Goal: Task Accomplishment & Management: Use online tool/utility

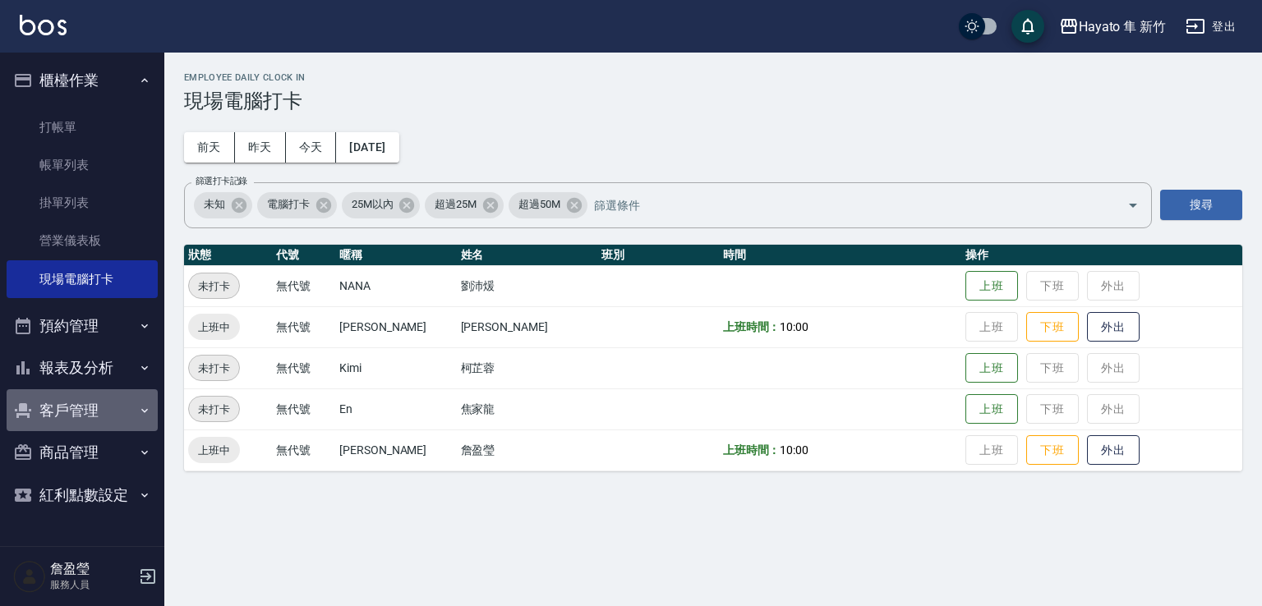
click at [126, 411] on button "客戶管理" at bounding box center [82, 410] width 151 height 43
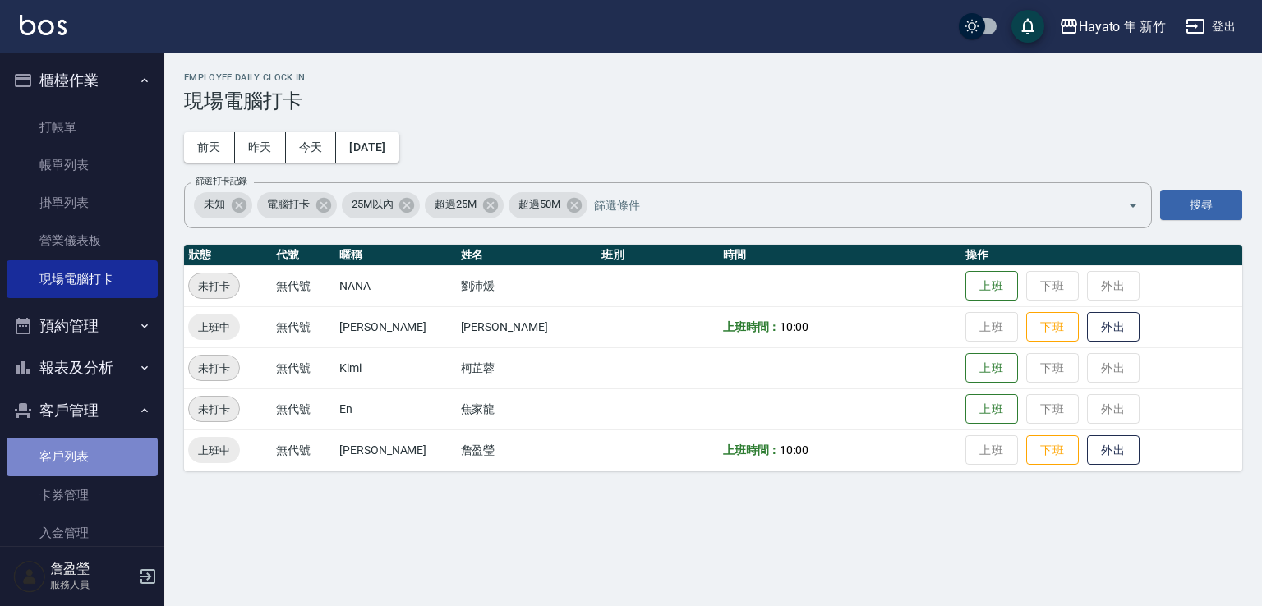
click at [94, 457] on link "客戶列表" at bounding box center [82, 457] width 151 height 38
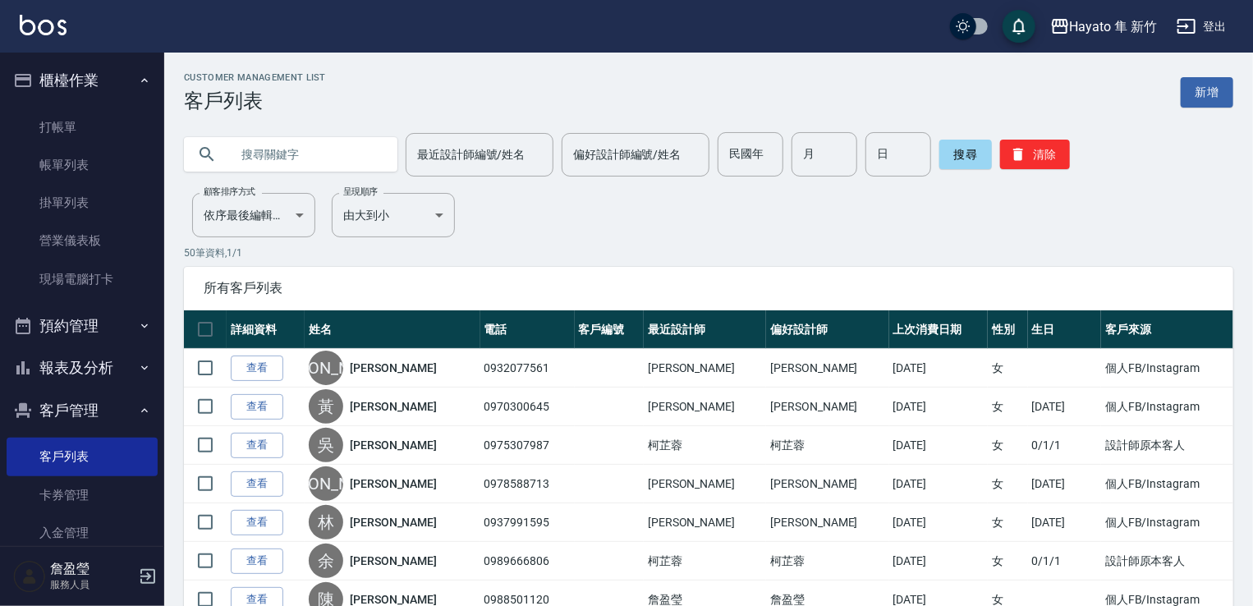
click at [263, 149] on input "text" at bounding box center [307, 154] width 154 height 44
type input "r"
type input "[PERSON_NAME]"
click at [966, 163] on button "搜尋" at bounding box center [966, 155] width 53 height 30
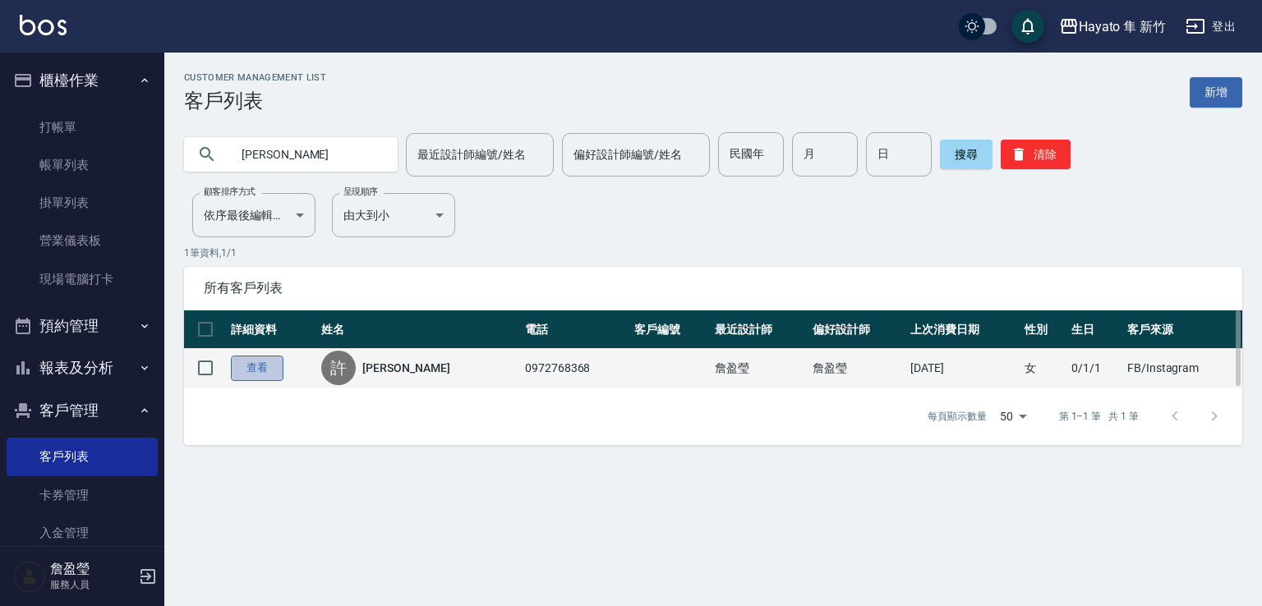
click at [260, 376] on link "查看" at bounding box center [257, 368] width 53 height 25
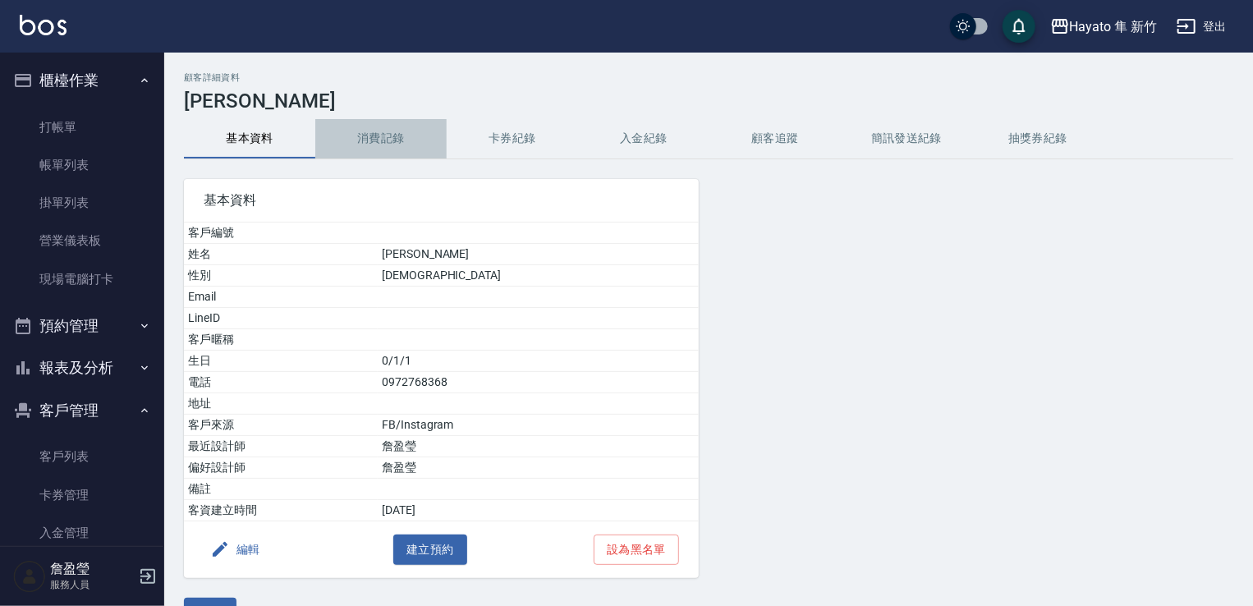
click at [388, 145] on button "消費記錄" at bounding box center [380, 138] width 131 height 39
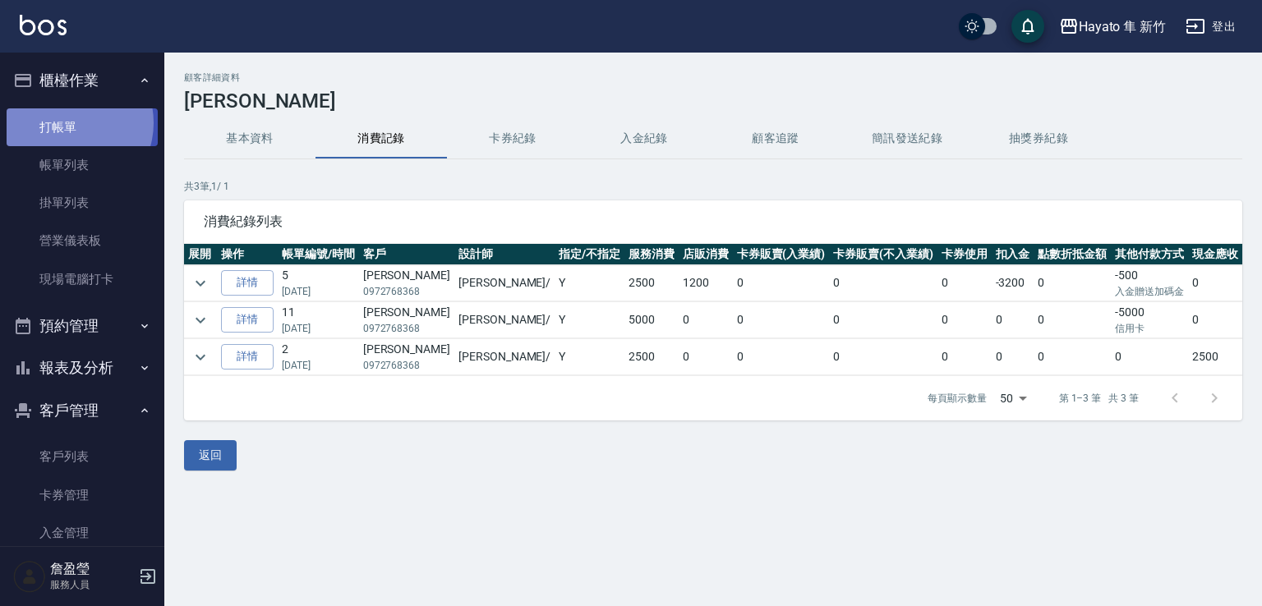
click at [70, 122] on link "打帳單" at bounding box center [82, 127] width 151 height 38
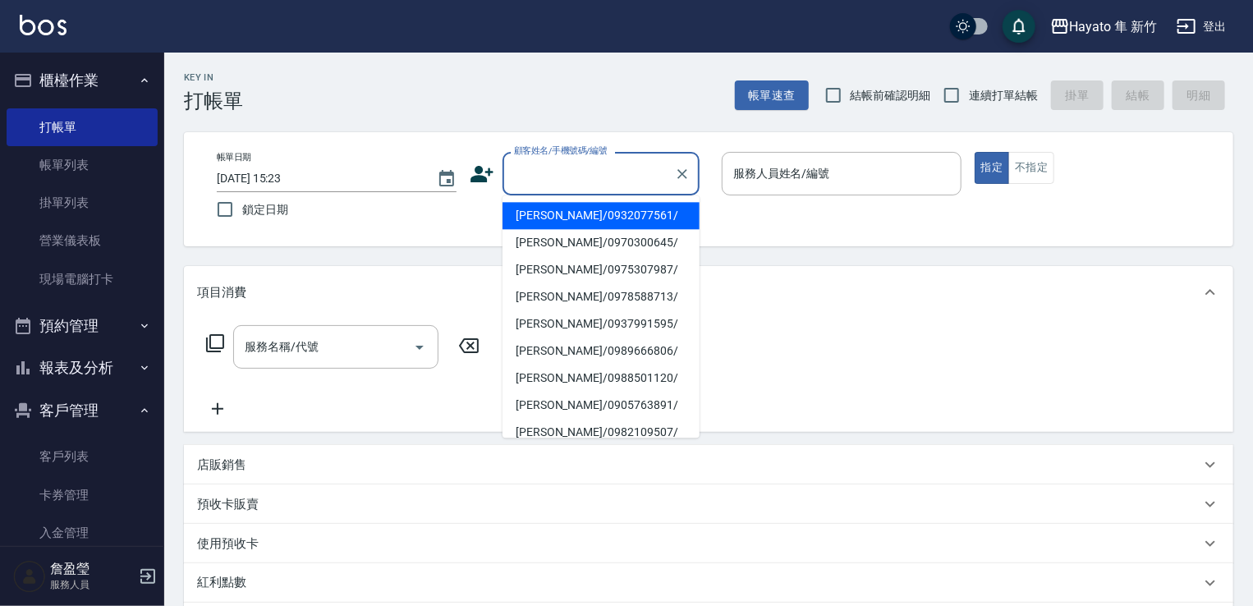
click at [545, 162] on input "顧客姓名/手機號碼/編號" at bounding box center [589, 173] width 158 height 29
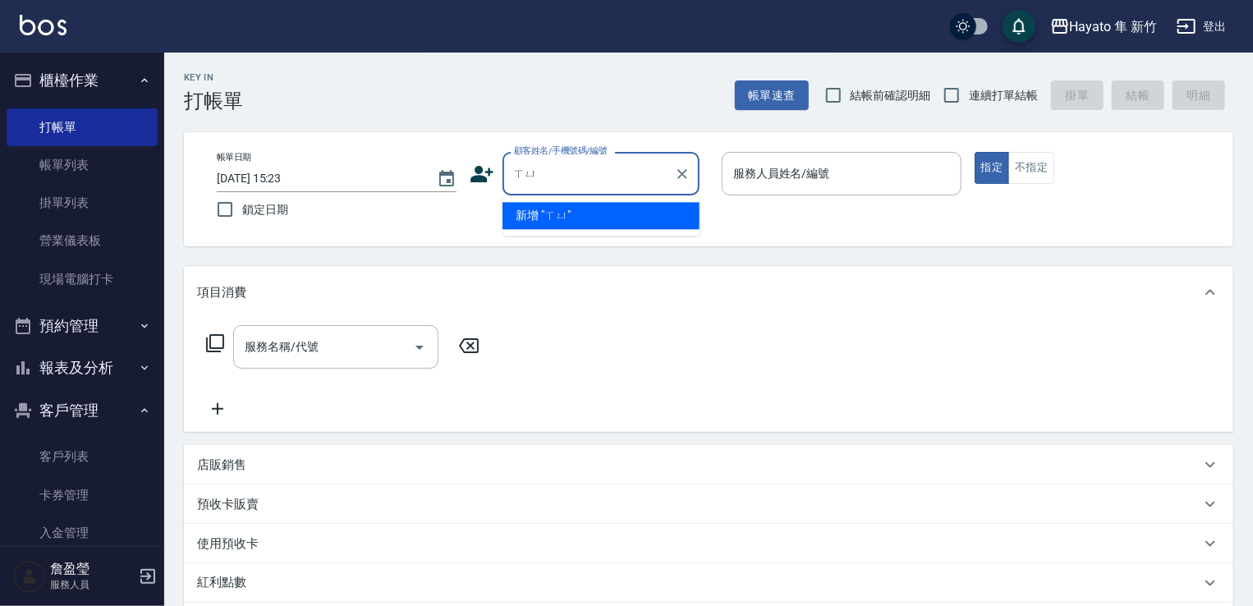
type input "續"
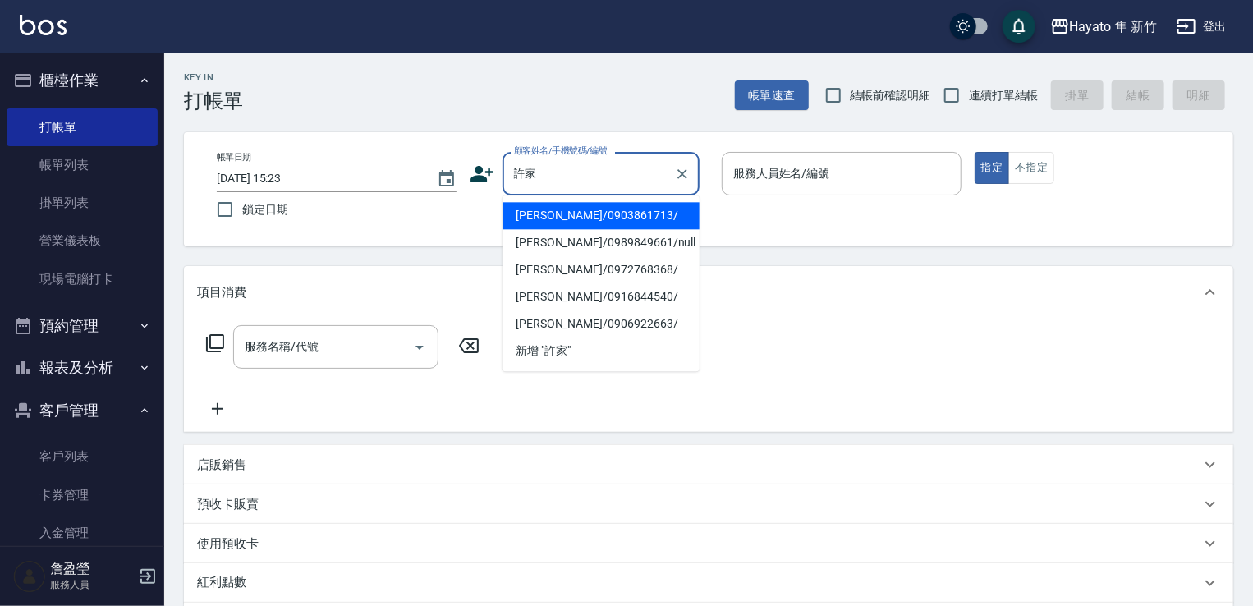
click at [577, 267] on li "[PERSON_NAME]/0972768368/" at bounding box center [601, 269] width 197 height 27
type input "[PERSON_NAME]/0972768368/"
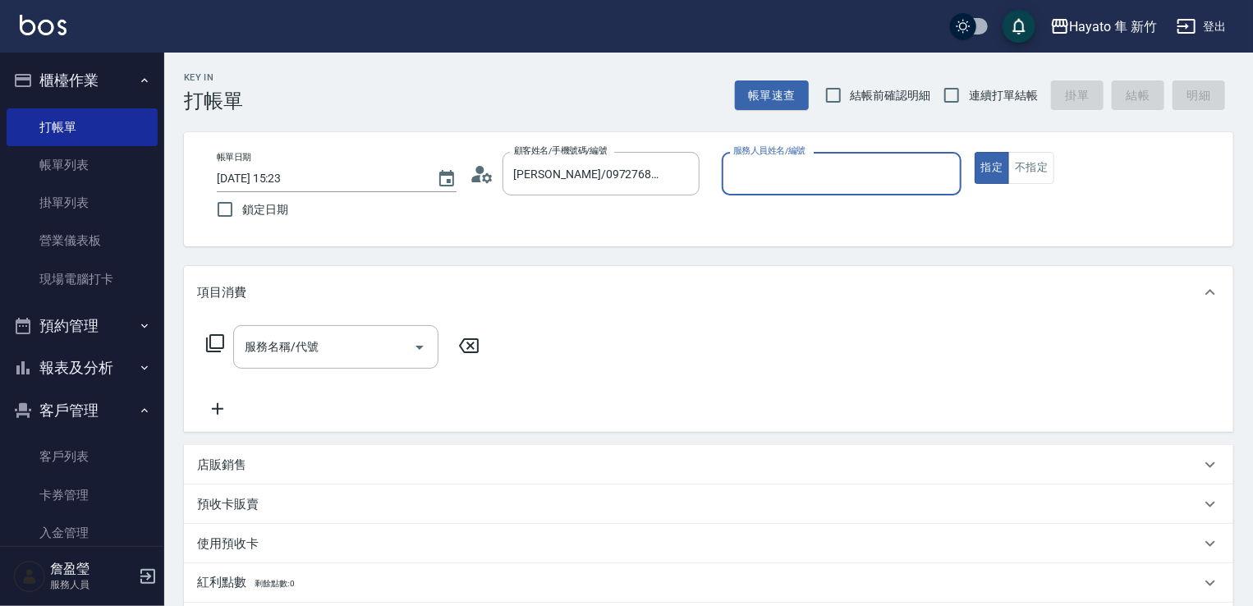
type input "[PERSON_NAME](無代號)"
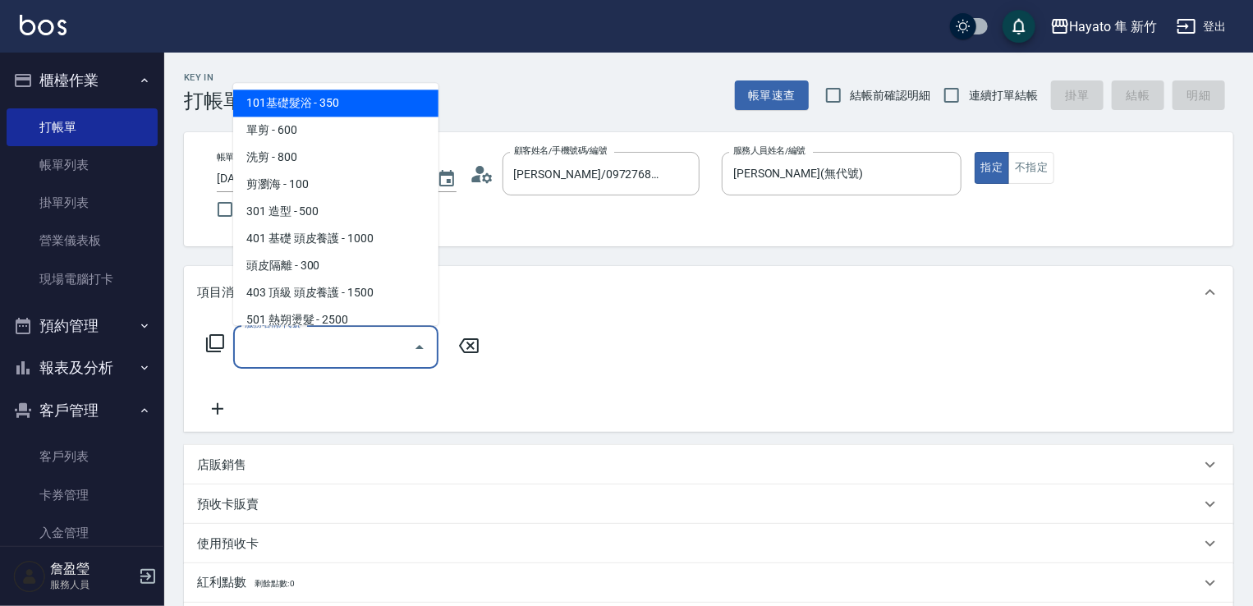
click at [384, 344] on input "服務名稱/代號" at bounding box center [324, 347] width 166 height 29
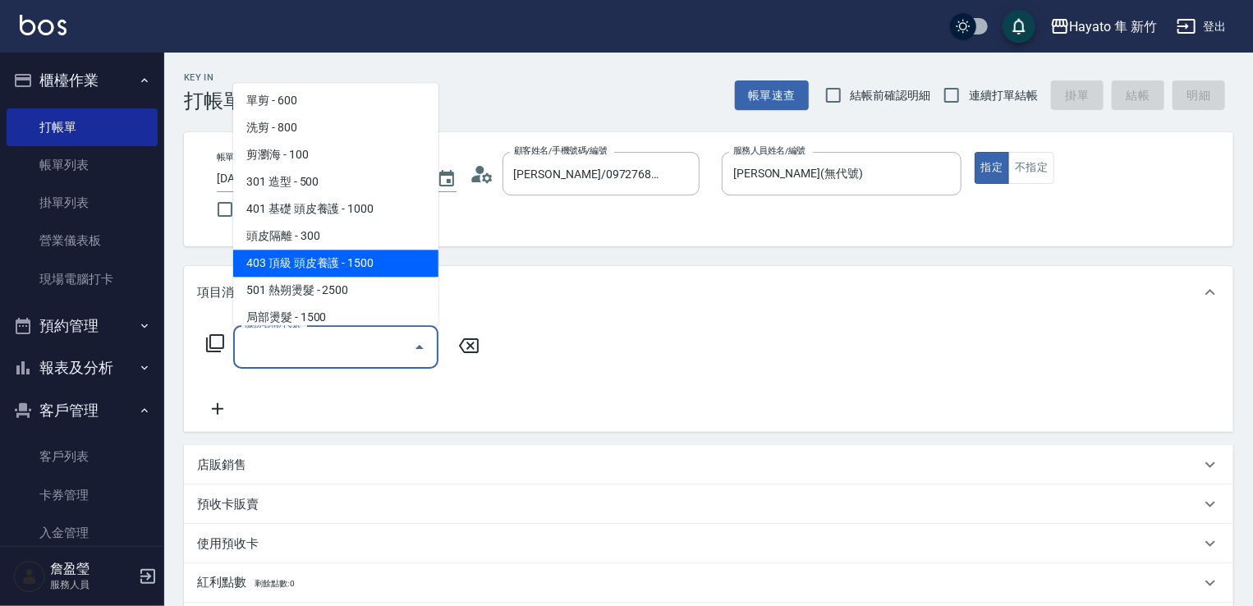
scroll to position [82, 0]
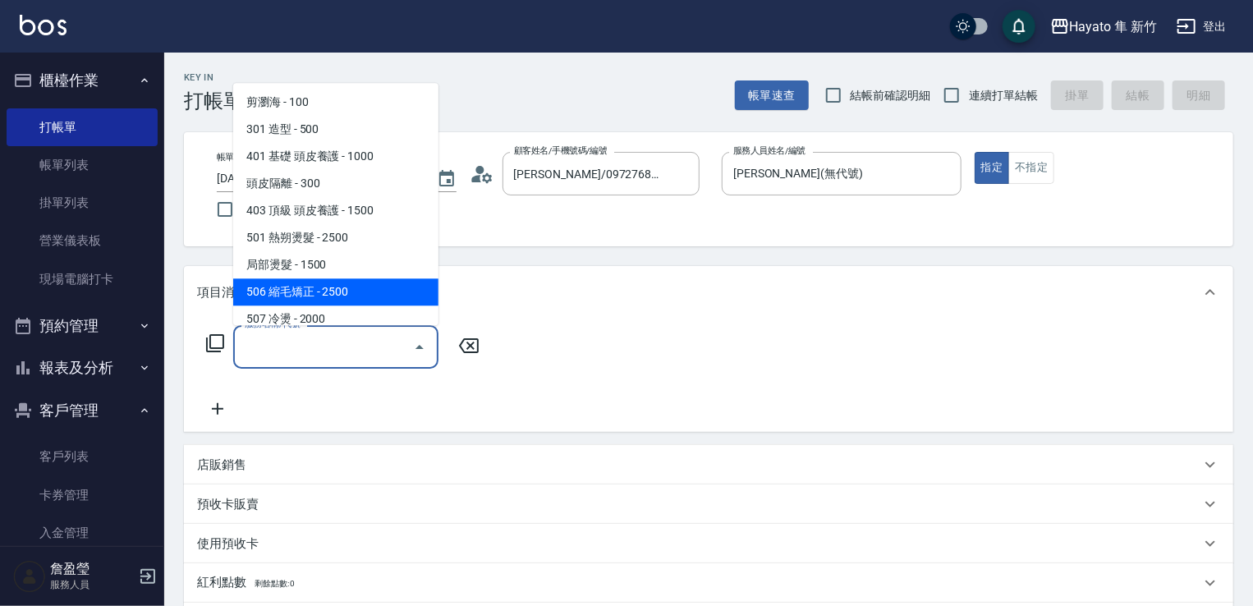
click at [365, 292] on span "506 縮毛矯正 - 2500" at bounding box center [335, 291] width 205 height 27
type input "506 縮毛矯正 (506)"
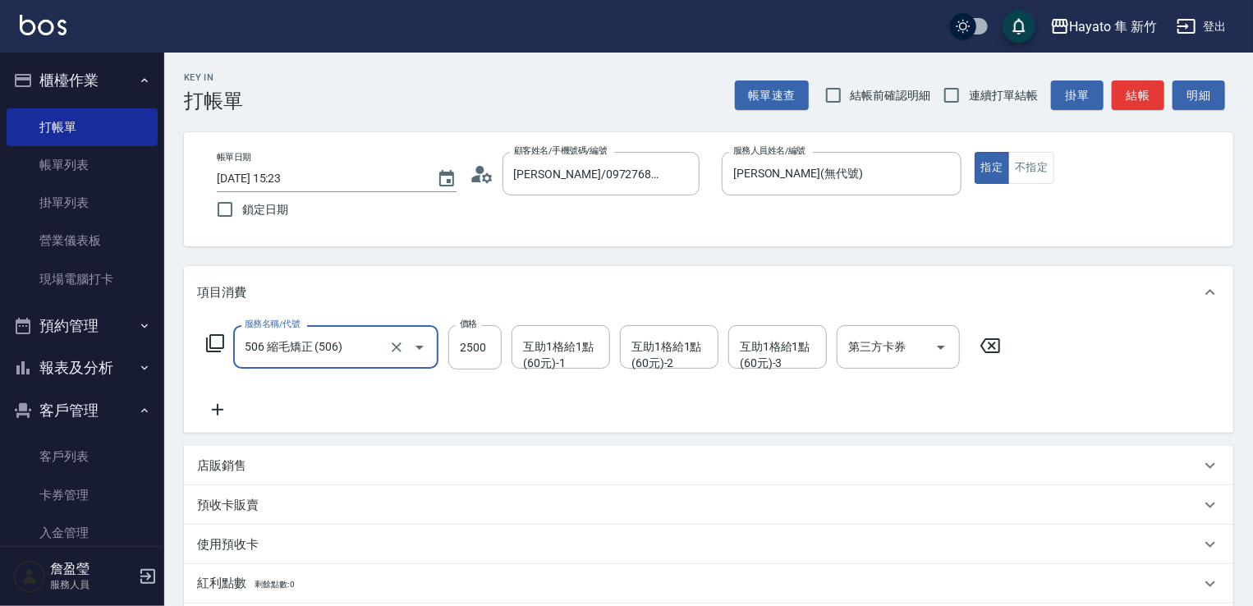
click at [226, 412] on icon at bounding box center [217, 410] width 41 height 20
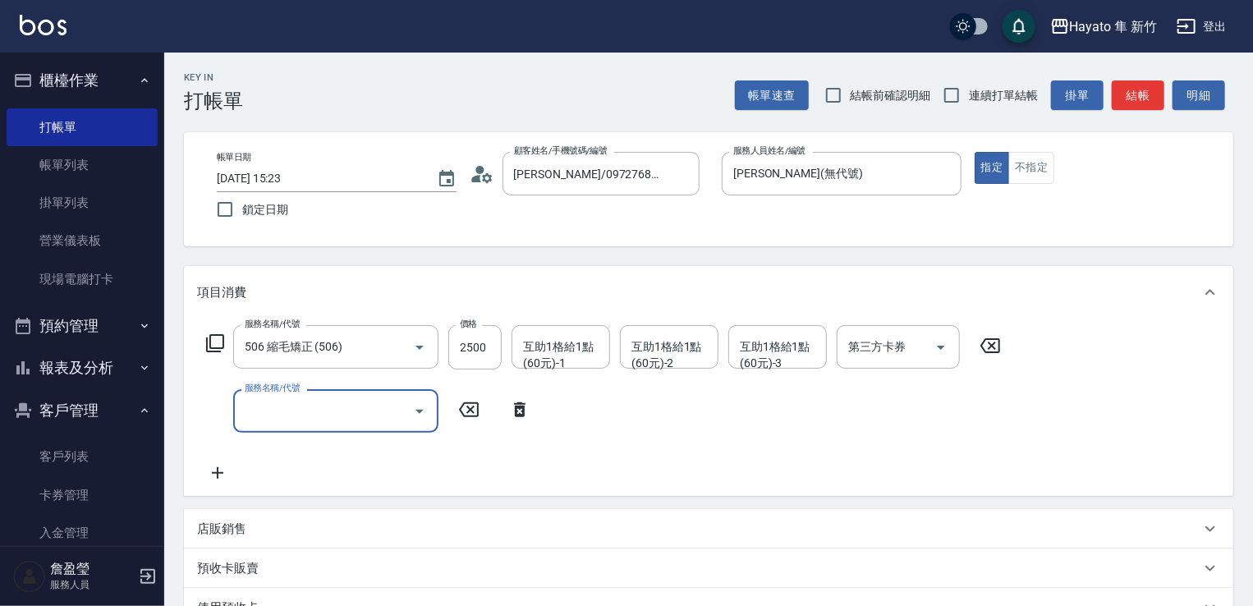
click at [421, 416] on icon "Open" at bounding box center [420, 412] width 20 height 20
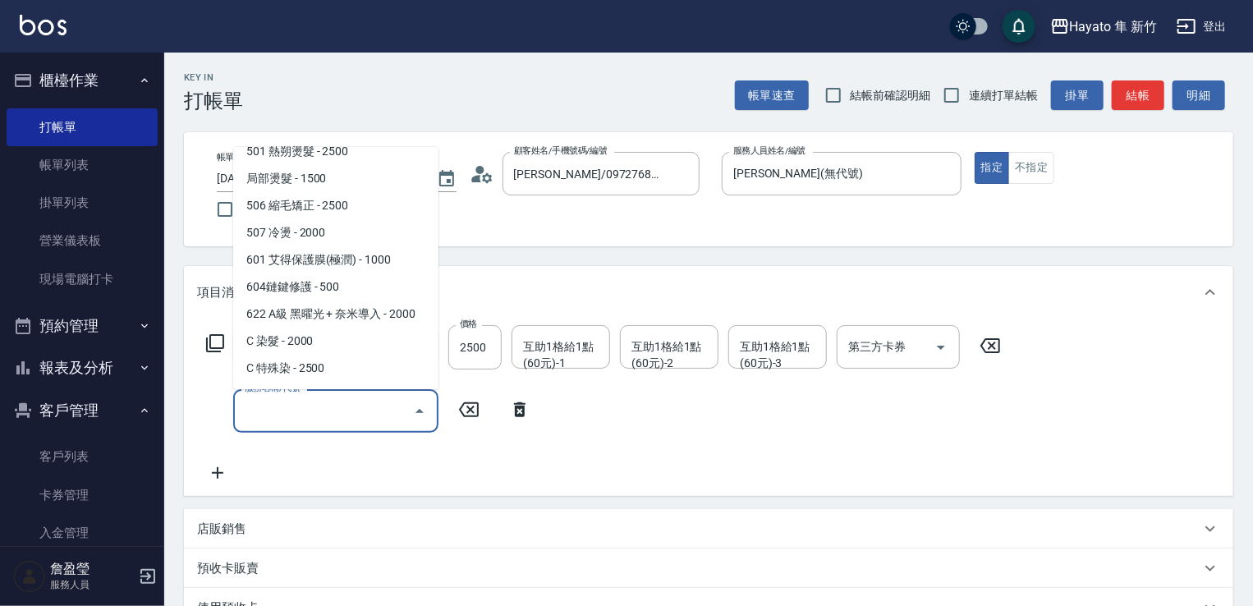
scroll to position [246, 0]
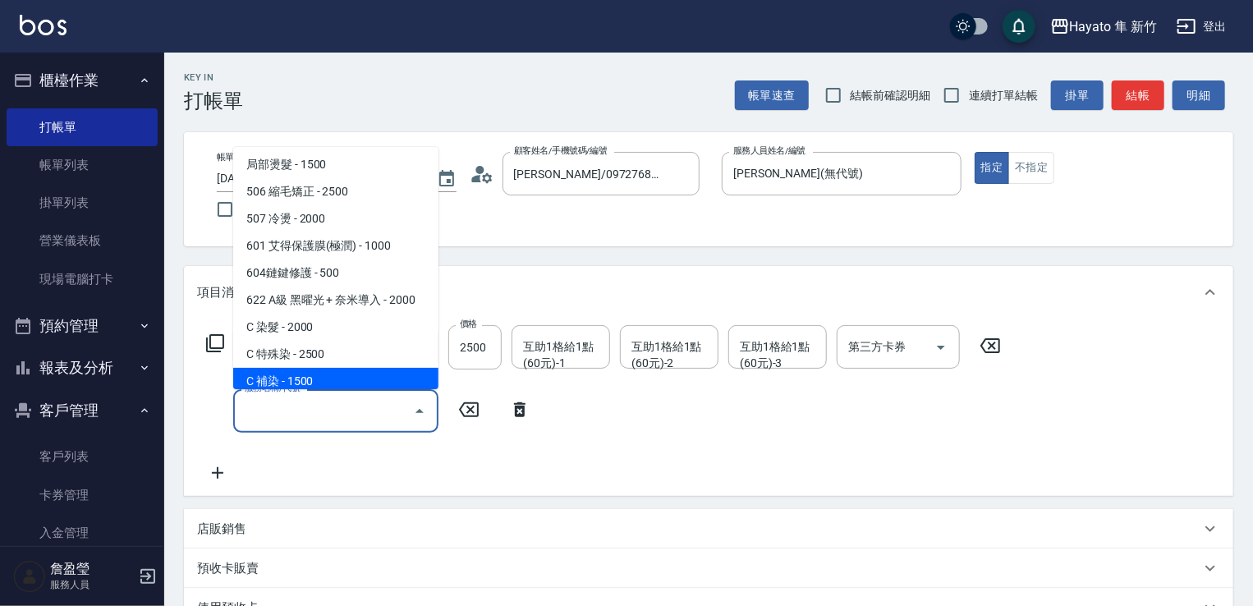
click at [370, 379] on span "C 補染 - 1500" at bounding box center [335, 381] width 205 height 27
type input "C 補染(704)"
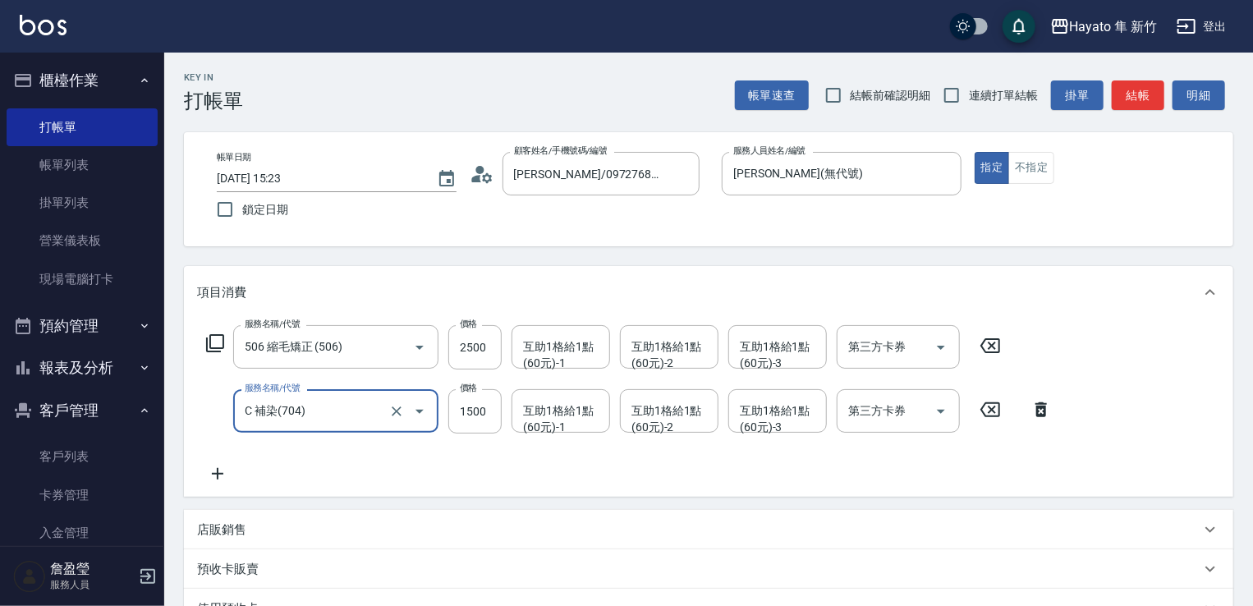
click at [426, 477] on div "服務名稱/代號 506 縮毛矯正 (506) 服務名稱/代號 價格 2500 價格 互助1格給1點(60元)-1 互助1格給1點(60元)-1 互助1格給1點…" at bounding box center [629, 404] width 865 height 159
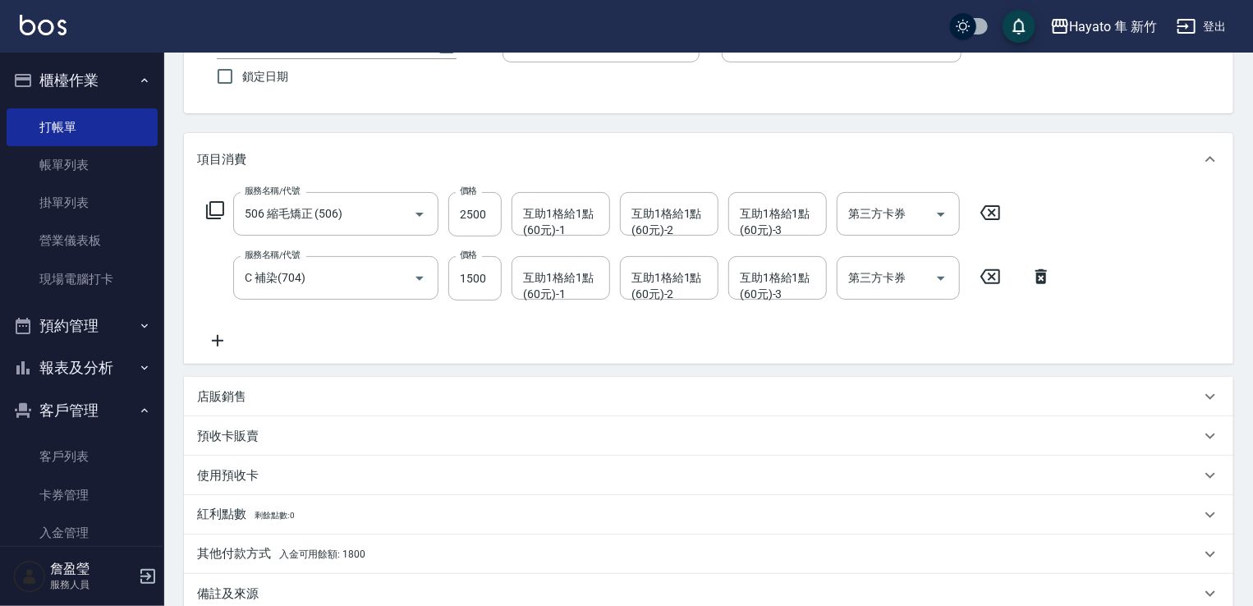
scroll to position [324, 0]
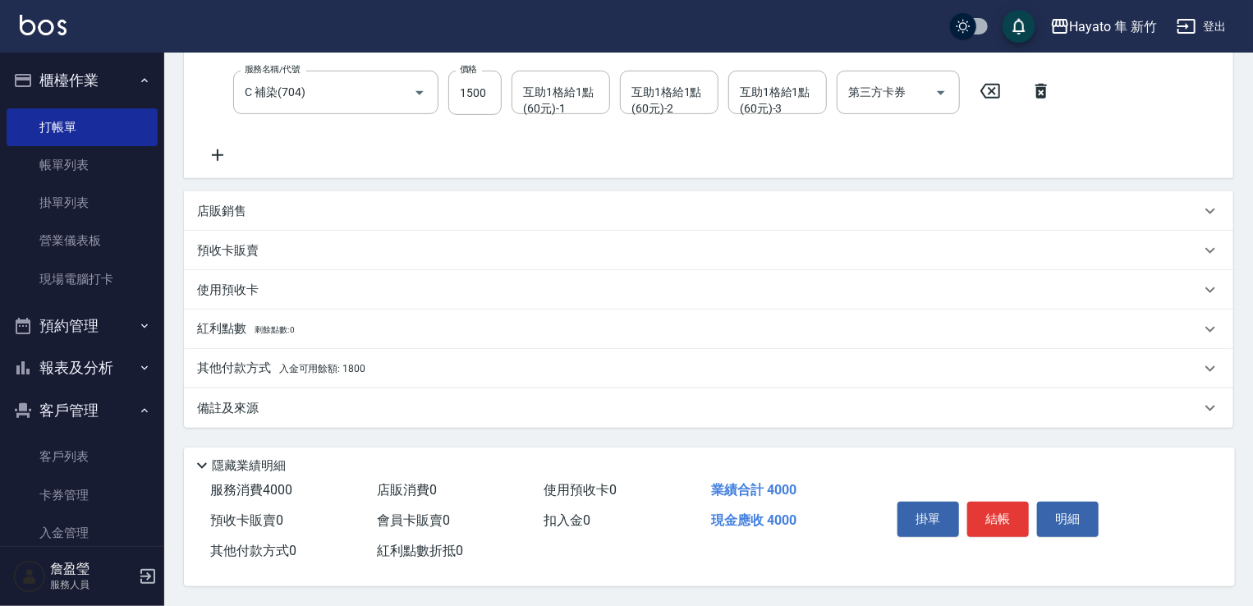
click at [253, 360] on p "其他付款方式 入金可用餘額: 1800" at bounding box center [281, 369] width 168 height 18
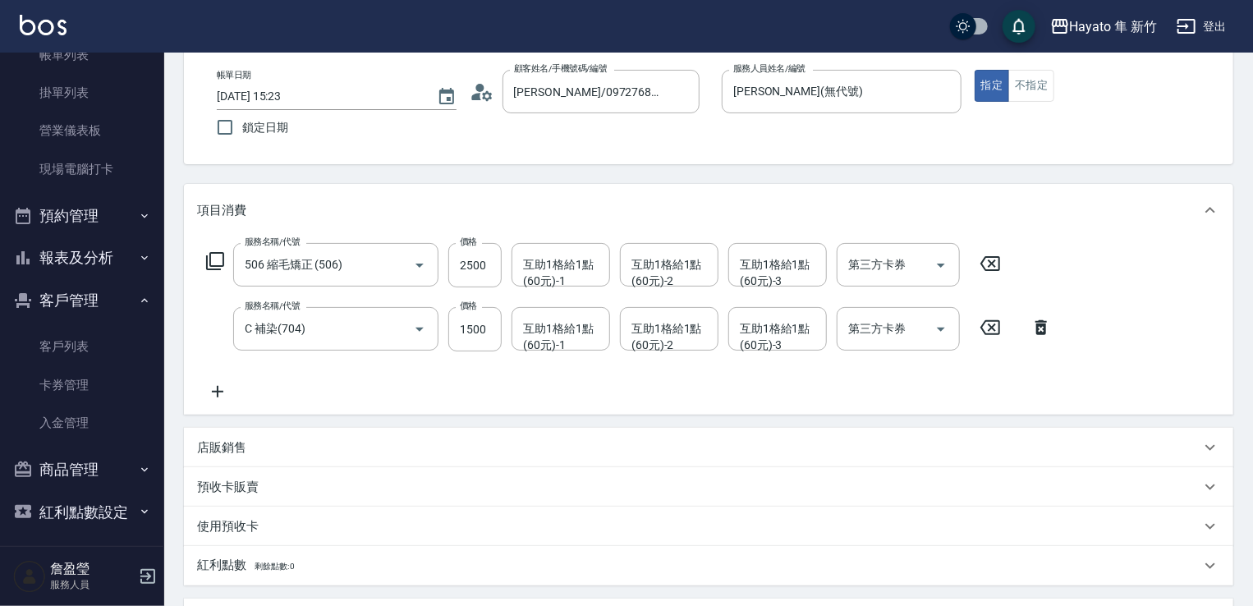
scroll to position [117, 0]
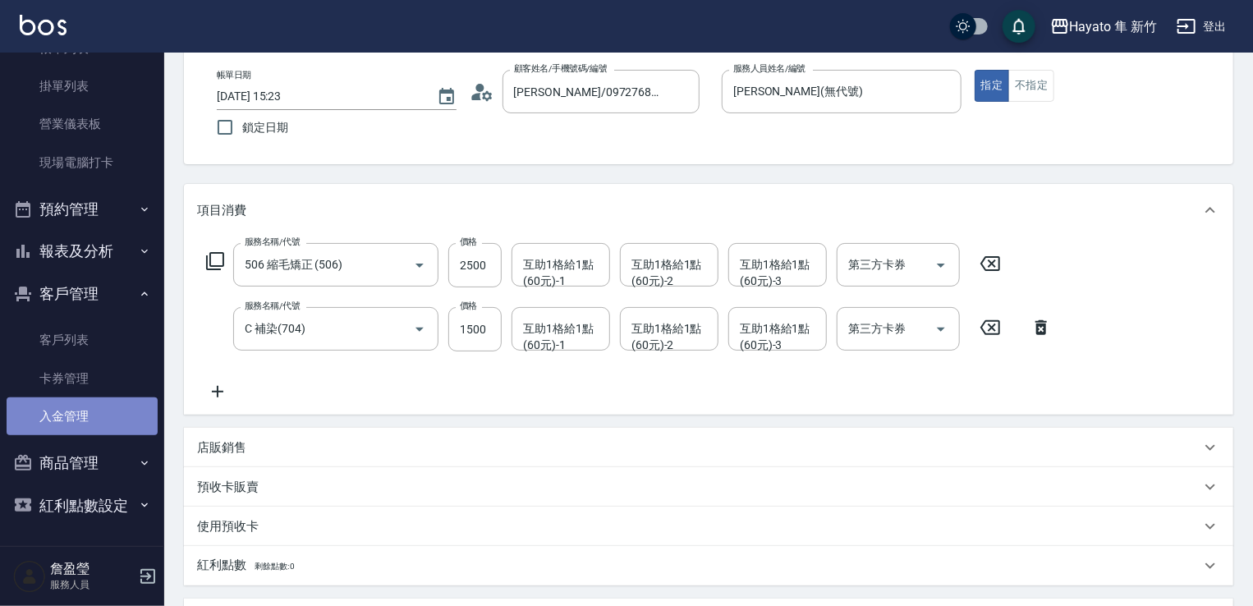
click at [95, 421] on link "入金管理" at bounding box center [82, 417] width 151 height 38
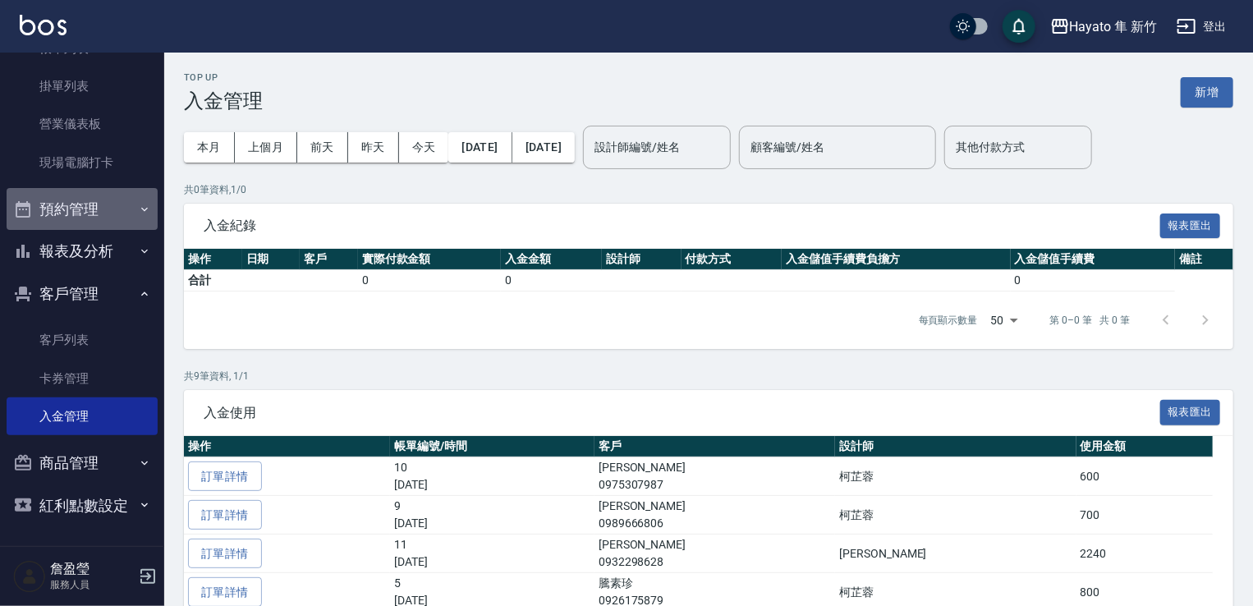
click at [94, 200] on button "預約管理" at bounding box center [82, 209] width 151 height 43
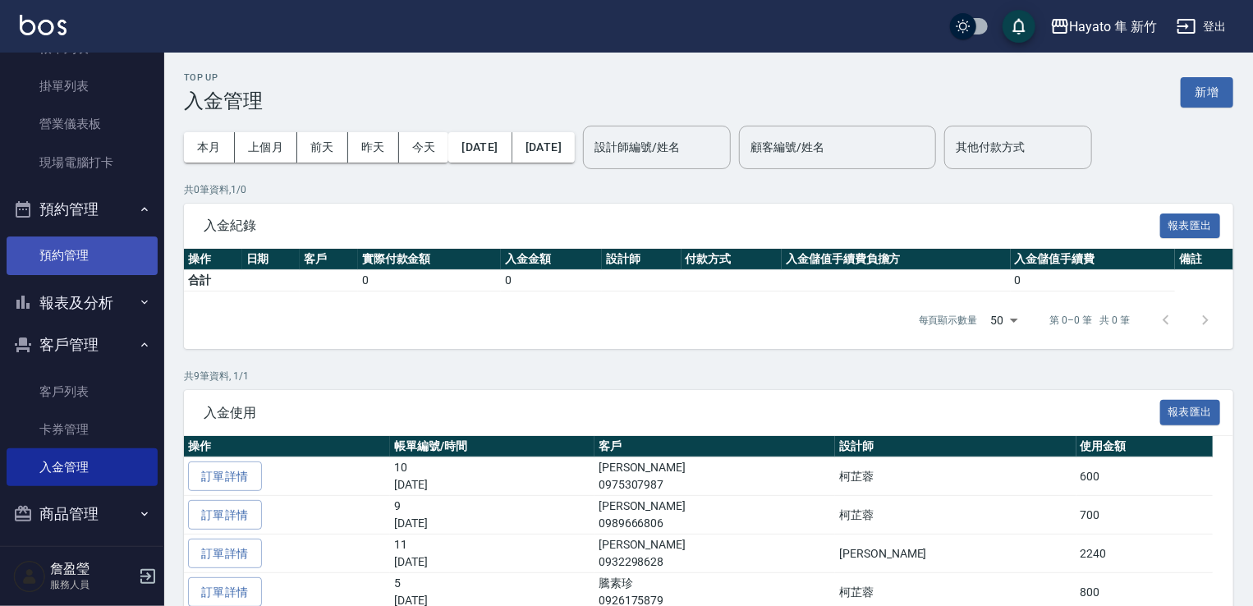
click at [89, 250] on link "預約管理" at bounding box center [82, 256] width 151 height 38
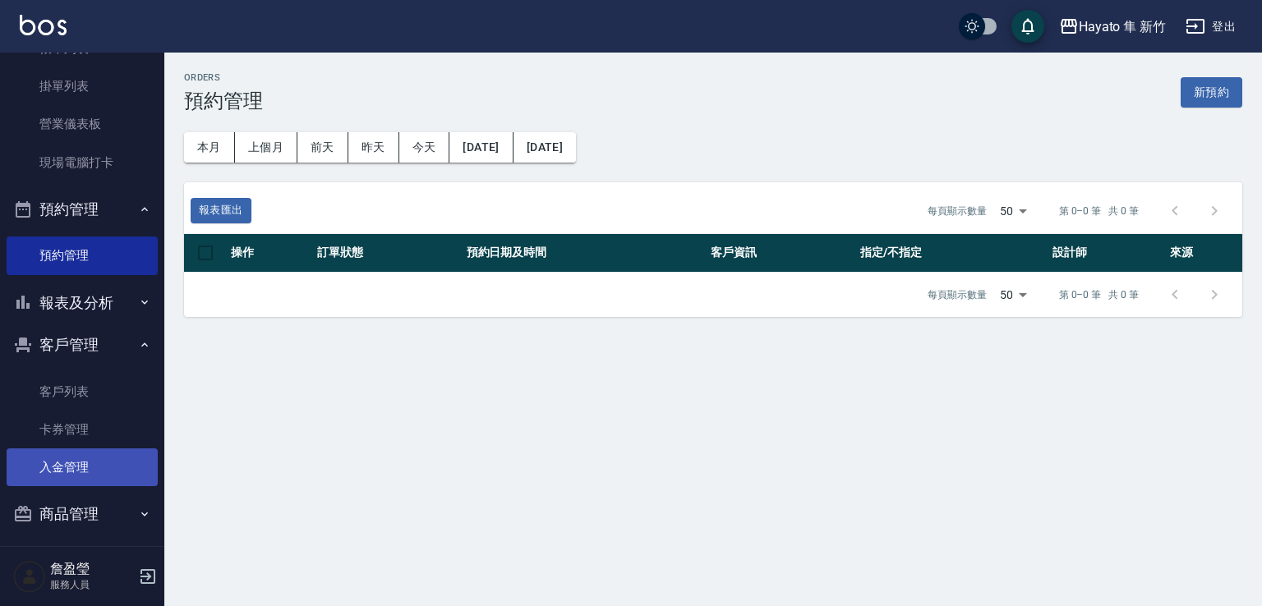
click at [79, 464] on link "入金管理" at bounding box center [82, 467] width 151 height 38
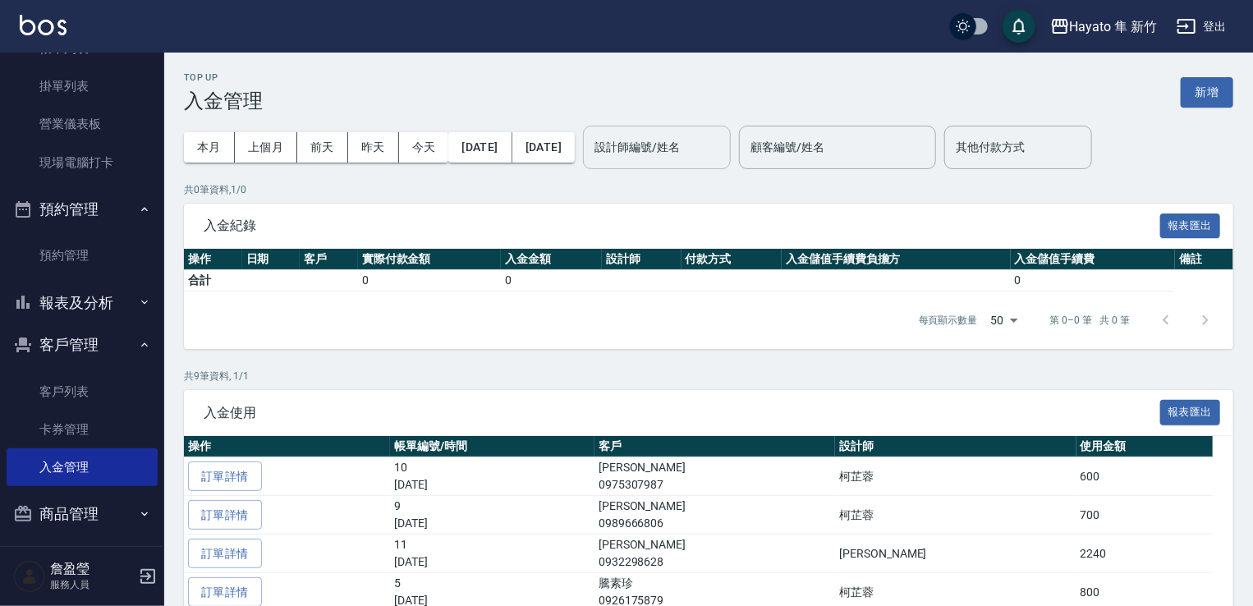
click at [708, 145] on input "設計師編號/姓名" at bounding box center [657, 147] width 133 height 29
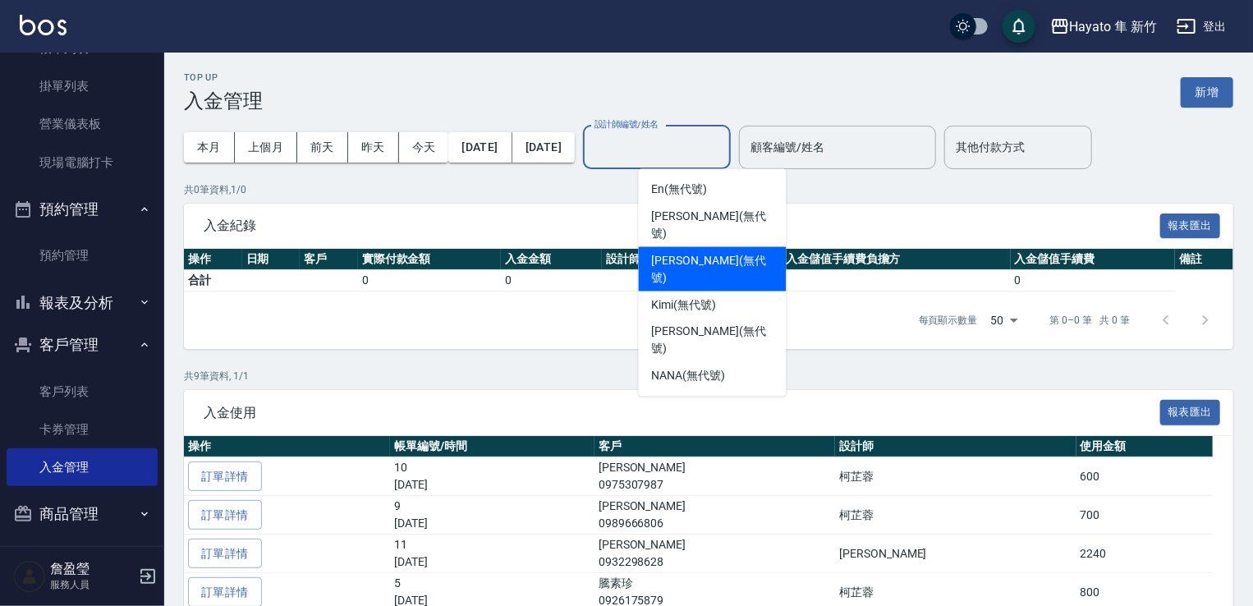
click at [669, 252] on span "[PERSON_NAME] (無代號)" at bounding box center [713, 269] width 122 height 34
type input "[PERSON_NAME](無代號)"
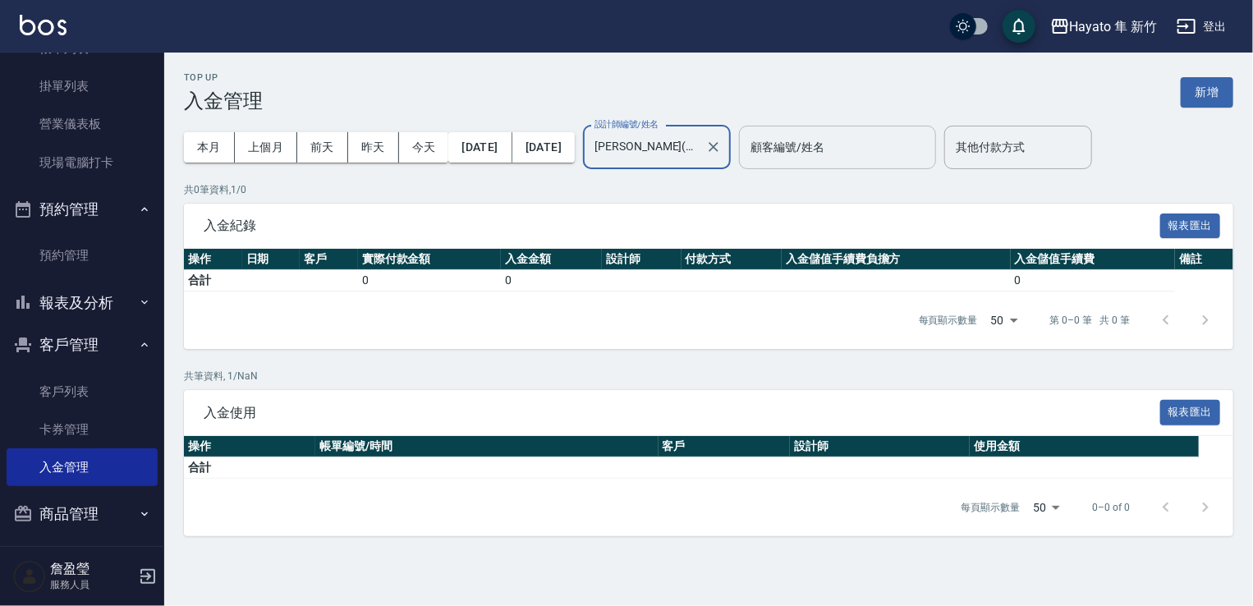
click at [848, 152] on input "顧客編號/姓名" at bounding box center [838, 147] width 182 height 29
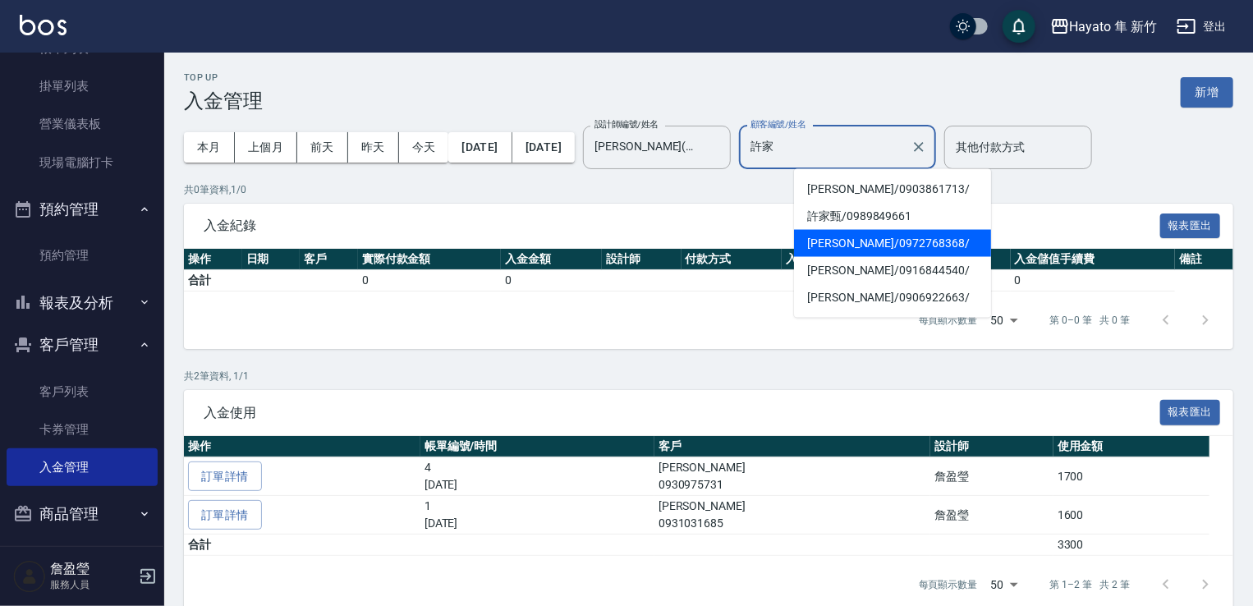
click at [850, 232] on span "[PERSON_NAME]/ 0972768368 /" at bounding box center [892, 243] width 197 height 27
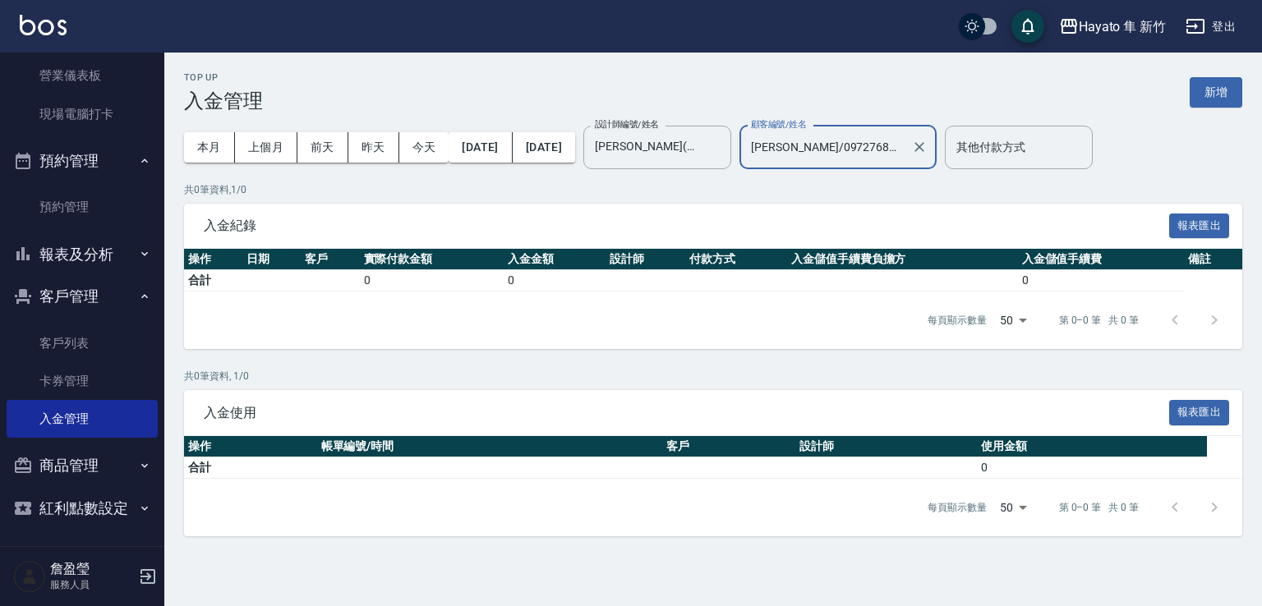
scroll to position [168, 0]
type input "[PERSON_NAME]/0972768368/"
click at [98, 248] on button "報表及分析" at bounding box center [82, 252] width 151 height 43
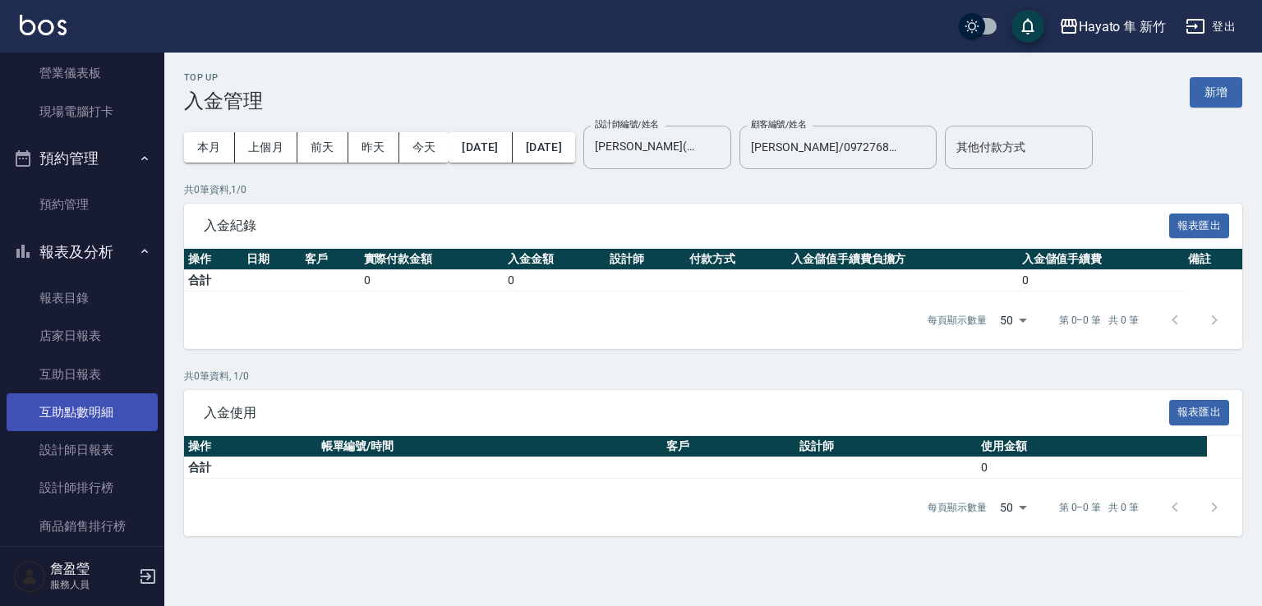
scroll to position [496, 0]
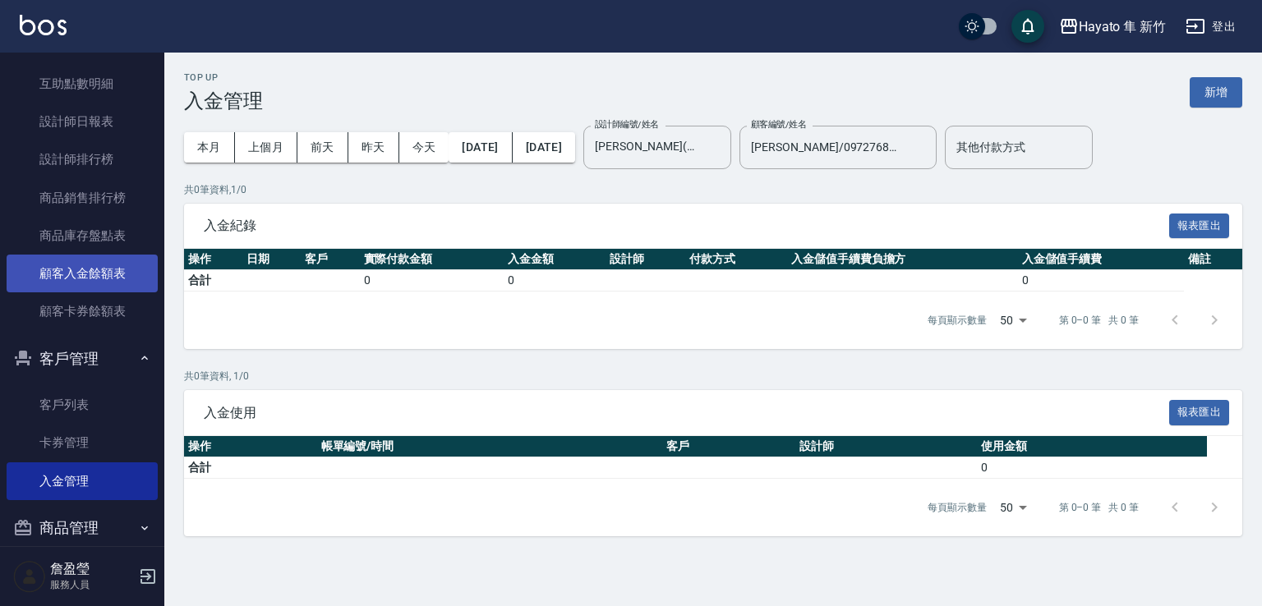
click at [105, 282] on link "顧客入金餘額表" at bounding box center [82, 274] width 151 height 38
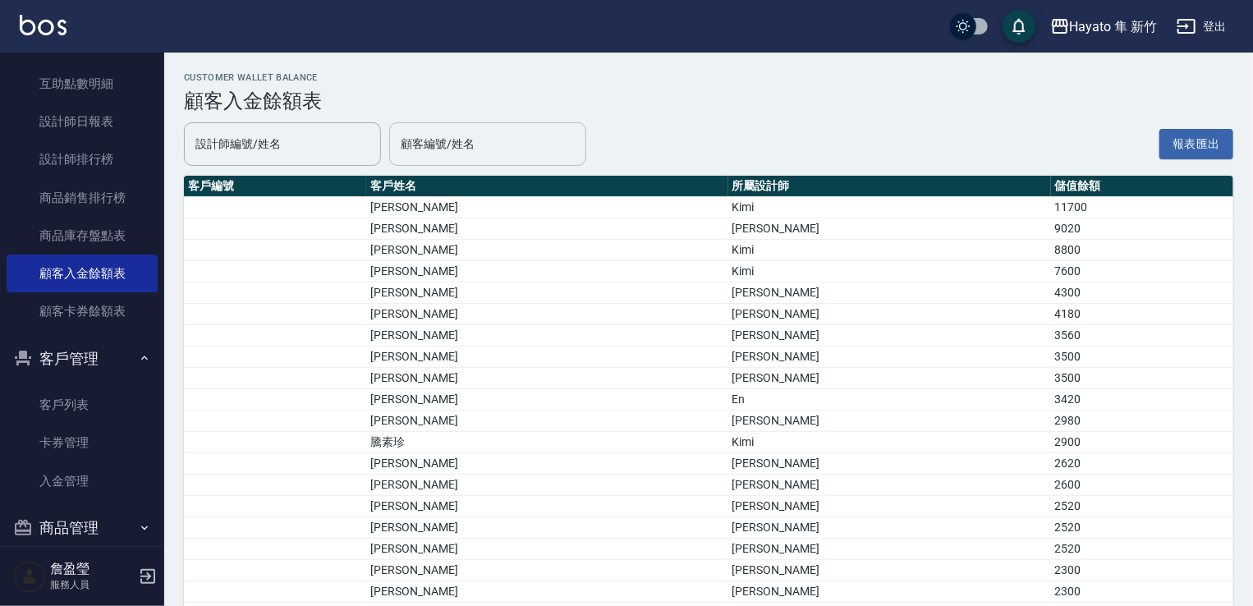
click at [533, 152] on input "顧客編號/姓名" at bounding box center [488, 144] width 182 height 29
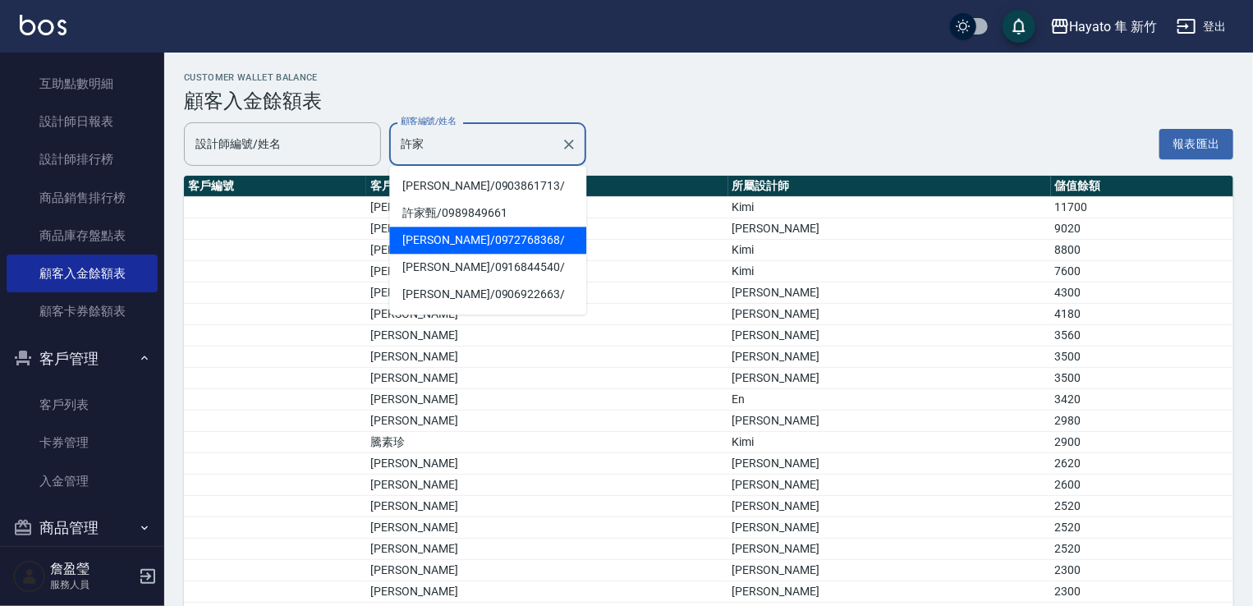
click at [478, 234] on span "[PERSON_NAME]/ 0972768368 /" at bounding box center [487, 240] width 197 height 27
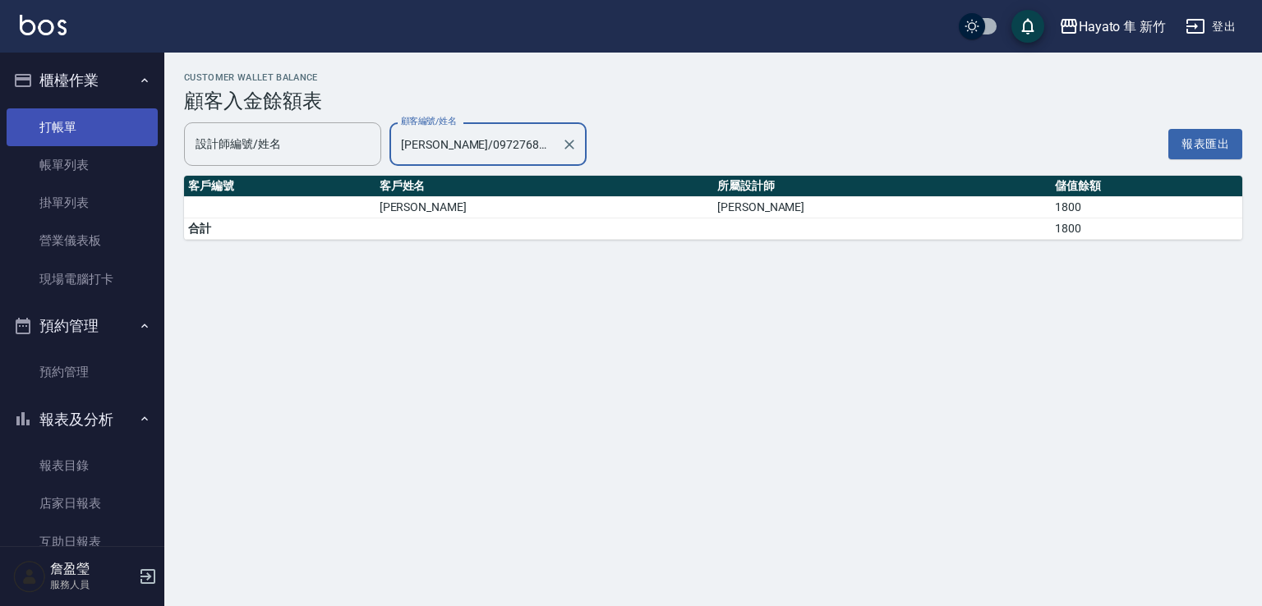
type input "[PERSON_NAME]/0972768368/"
click at [112, 129] on link "打帳單" at bounding box center [82, 127] width 151 height 38
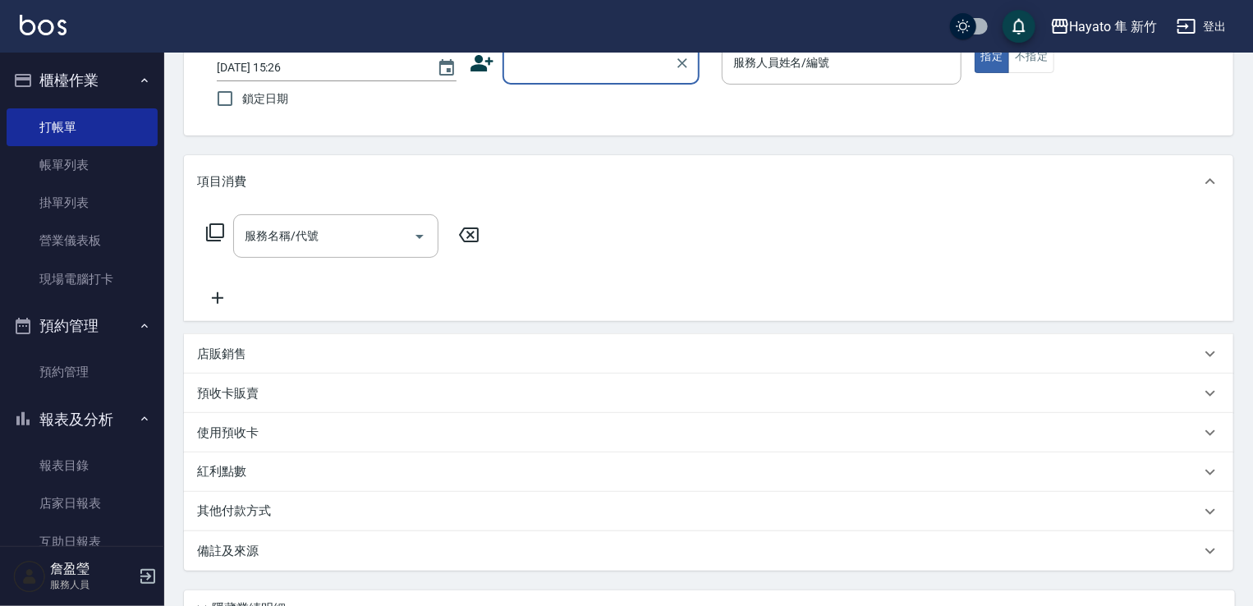
scroll to position [164, 0]
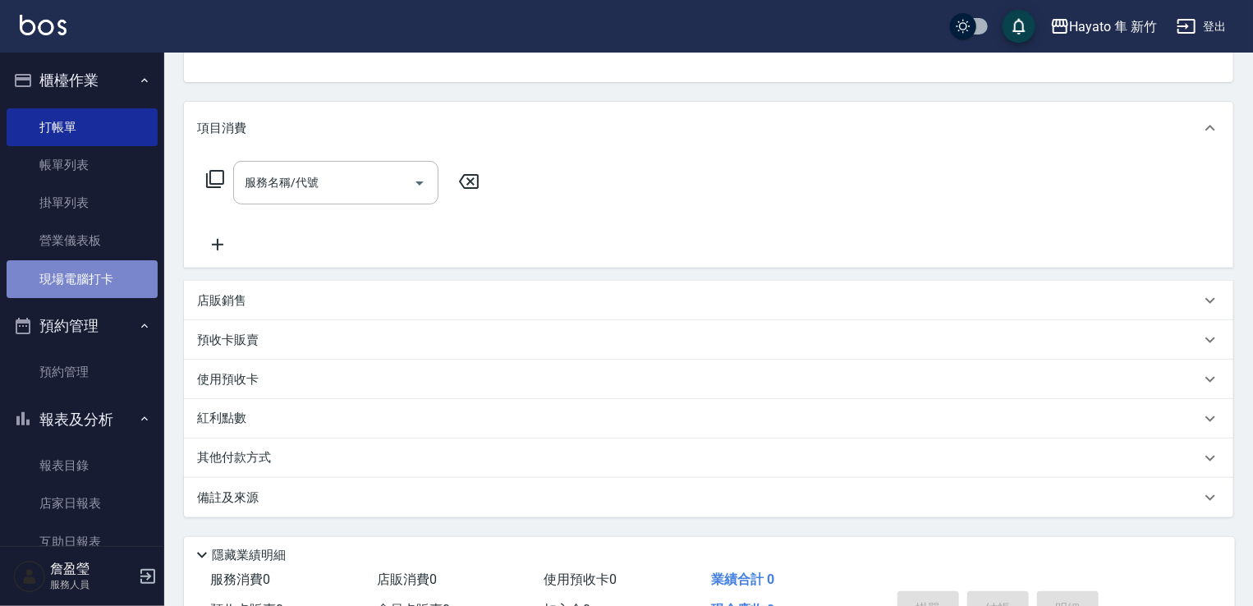
click at [90, 277] on link "現場電腦打卡" at bounding box center [82, 279] width 151 height 38
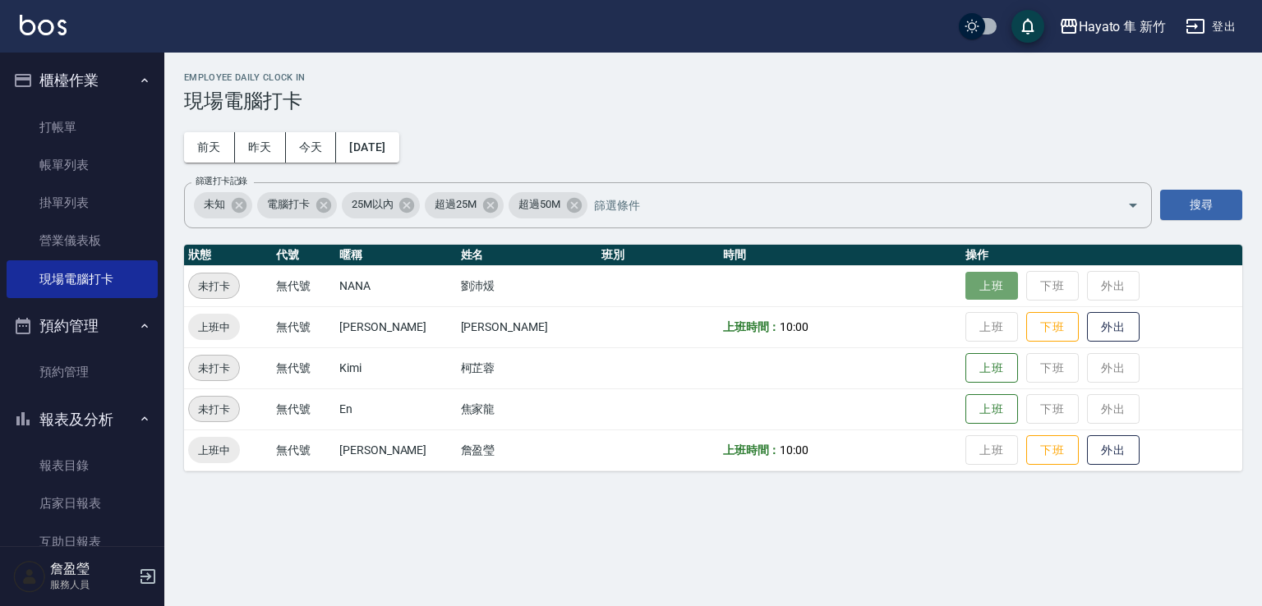
click at [972, 293] on button "上班" at bounding box center [991, 286] width 53 height 29
